Goal: Task Accomplishment & Management: Manage account settings

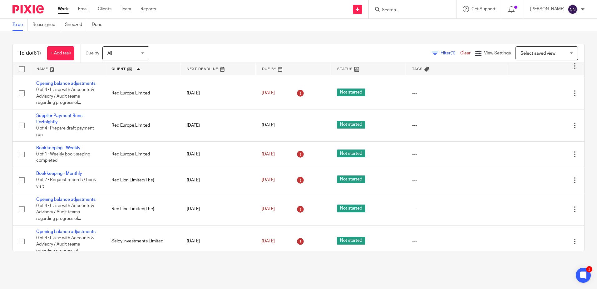
scroll to position [1155, 0]
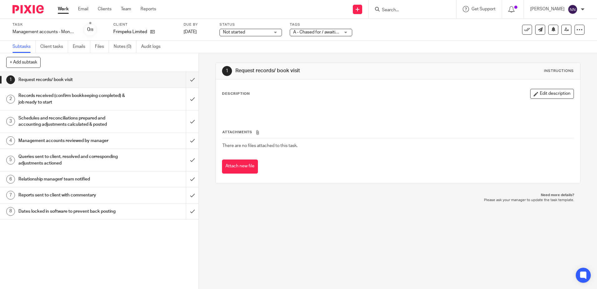
click at [314, 30] on span "A - Chased for / awaiting client records" at bounding box center [330, 32] width 75 height 4
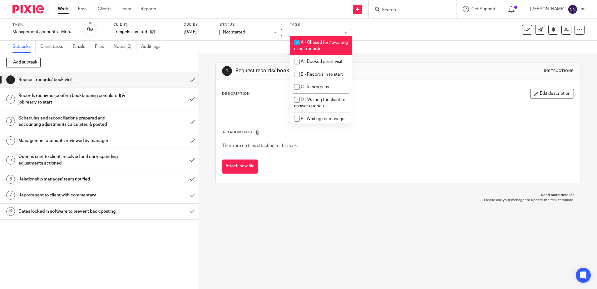
click at [297, 42] on input "checkbox" at bounding box center [297, 43] width 12 height 12
checkbox input "false"
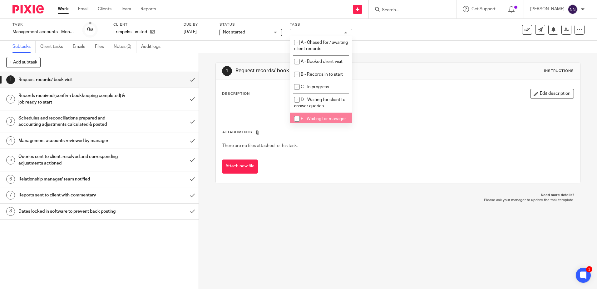
click at [297, 117] on input "checkbox" at bounding box center [297, 119] width 12 height 12
checkbox input "true"
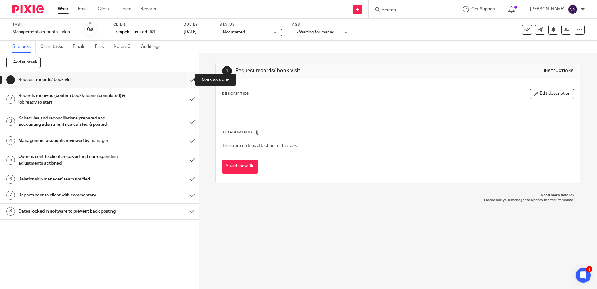
click at [183, 82] on input "submit" at bounding box center [99, 80] width 199 height 16
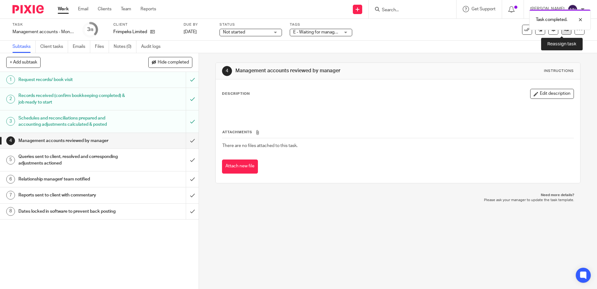
click at [564, 32] on icon at bounding box center [566, 29] width 5 height 5
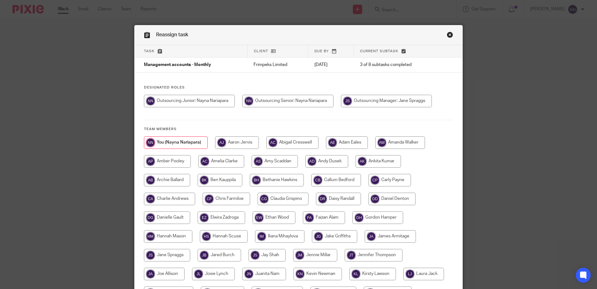
click at [378, 101] on input "radio" at bounding box center [386, 101] width 91 height 12
radio input "true"
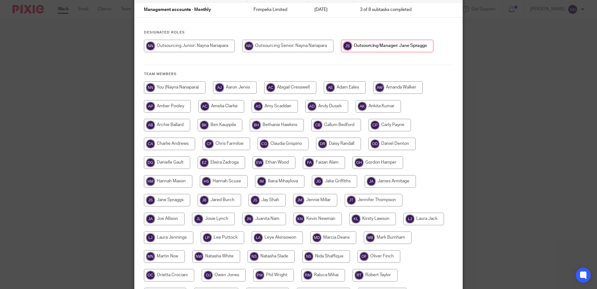
scroll to position [143, 0]
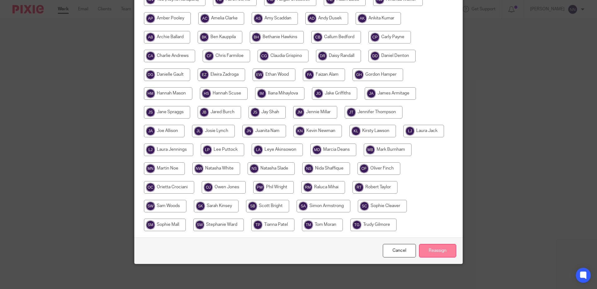
click at [430, 252] on input "Reassign" at bounding box center [437, 250] width 37 height 13
